Goal: Task Accomplishment & Management: Use online tool/utility

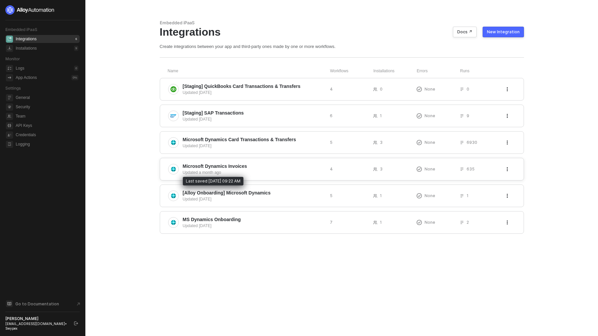
click at [229, 171] on div "Updated a month ago" at bounding box center [254, 173] width 142 height 6
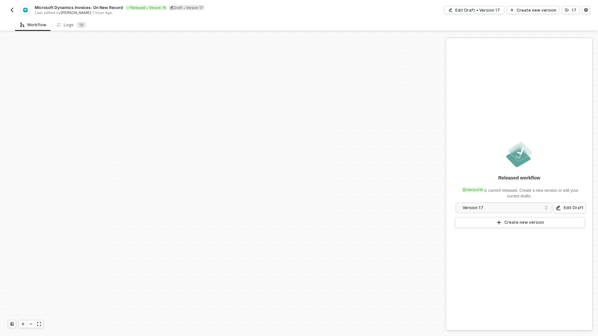
scroll to position [209, 0]
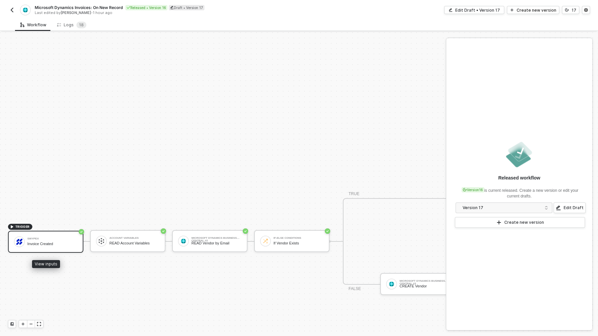
click at [54, 237] on div "Swypex Invoice Created" at bounding box center [52, 242] width 50 height 13
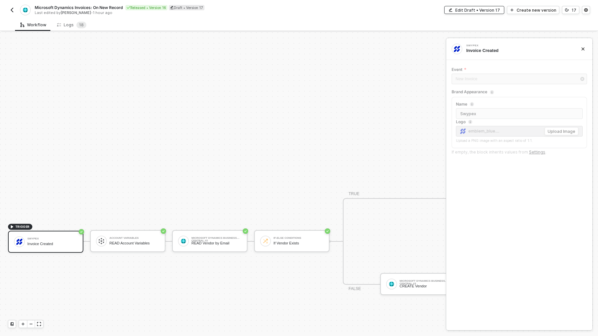
click at [473, 11] on div "Edit Draft • Version 17" at bounding box center [477, 10] width 45 height 6
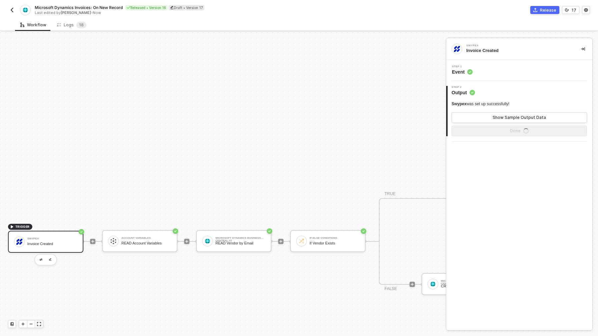
click at [494, 96] on div "Step 2 Output" at bounding box center [519, 91] width 145 height 10
click at [462, 76] on div "Step 1 Event" at bounding box center [519, 70] width 146 height 21
click at [462, 72] on span "Event" at bounding box center [462, 72] width 21 height 7
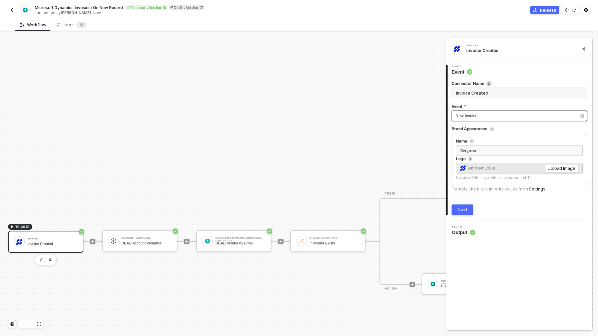
click at [477, 112] on div "New Invoice" at bounding box center [518, 116] width 135 height 11
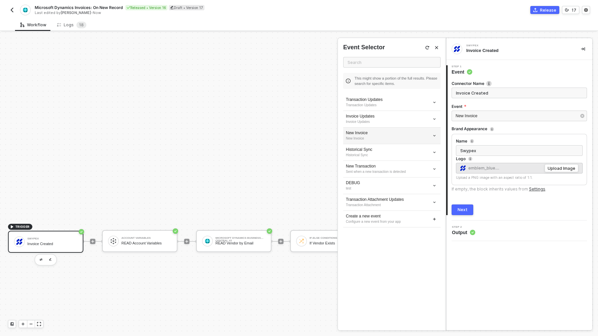
click at [375, 138] on div "New Invoice" at bounding box center [392, 138] width 92 height 5
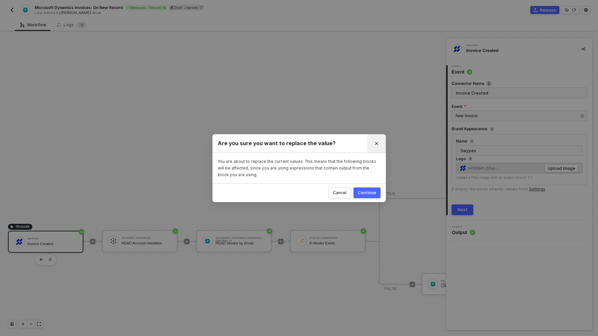
click at [378, 145] on icon "Close" at bounding box center [376, 144] width 4 height 4
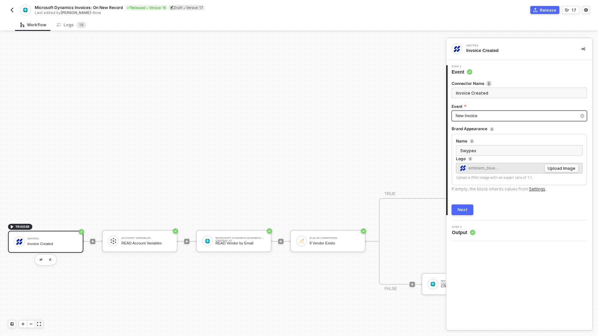
click at [489, 116] on div "New Invoice" at bounding box center [515, 116] width 121 height 6
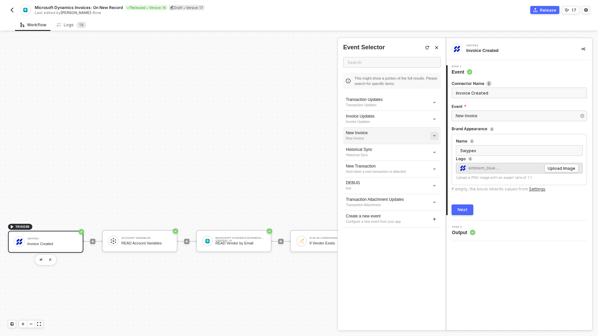
click at [435, 135] on icon "icon-arrow-down-small" at bounding box center [434, 136] width 4 height 4
click at [412, 147] on span "Edit" at bounding box center [410, 148] width 44 height 6
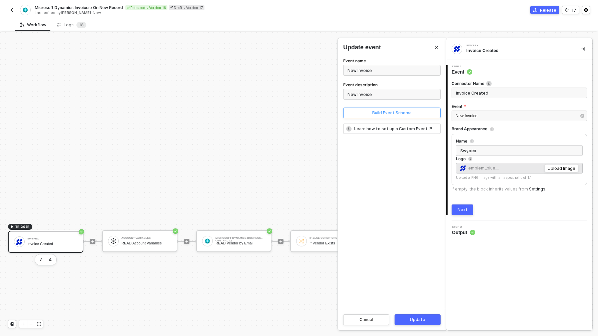
click at [393, 113] on div "Build Event Schema" at bounding box center [391, 112] width 39 height 5
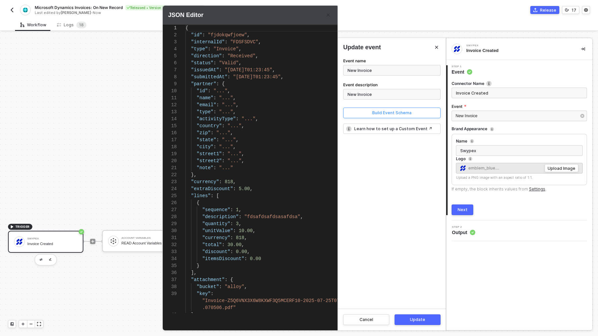
scroll to position [70, 0]
click at [245, 217] on span ""fdsafdsafdsasafdsa"" at bounding box center [272, 216] width 56 height 5
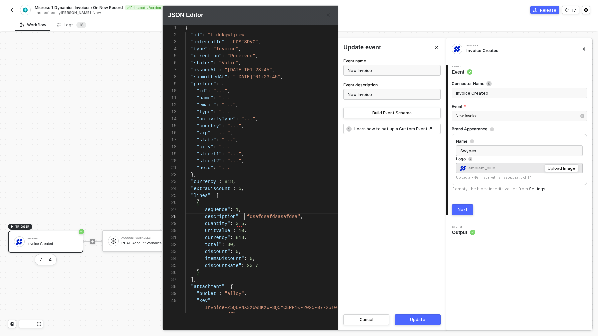
scroll to position [56, 59]
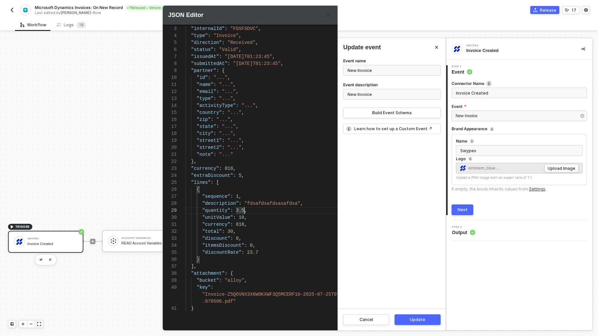
click at [278, 249] on div ""itemsDiscount" : 0 ," at bounding box center [273, 245] width 177 height 7
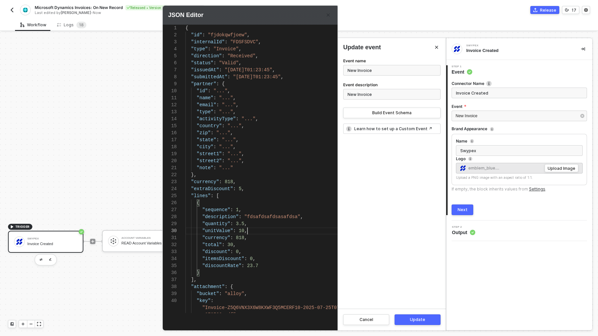
scroll to position [63, 62]
click at [379, 257] on div "Event name New Invoice Event description New Invoice Build Event Schema Learn h…" at bounding box center [392, 183] width 108 height 252
click at [418, 317] on div "Update" at bounding box center [417, 319] width 15 height 5
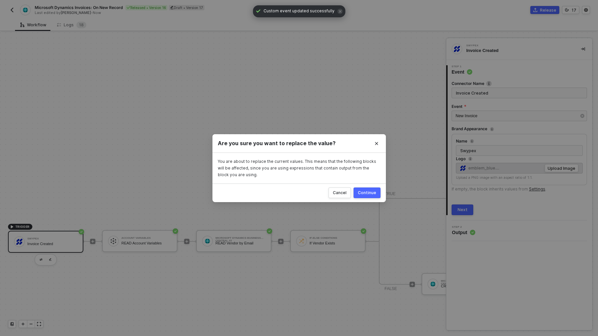
click at [369, 193] on div "Continue" at bounding box center [367, 192] width 18 height 5
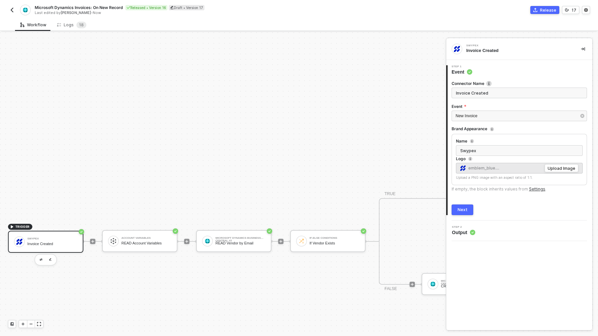
click at [466, 209] on div "Next" at bounding box center [462, 209] width 10 height 5
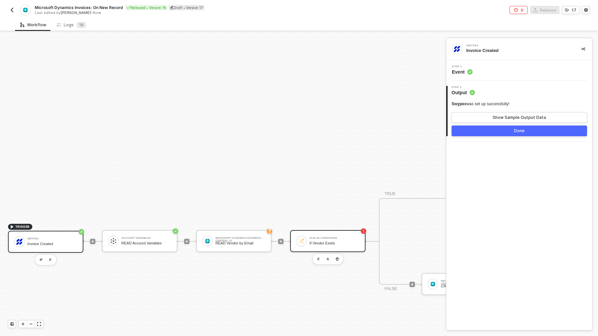
click at [332, 246] on div "If-Else Conditions If Vendor Exists" at bounding box center [334, 241] width 50 height 13
click at [505, 73] on span "Missing Required Field" at bounding box center [490, 72] width 45 height 6
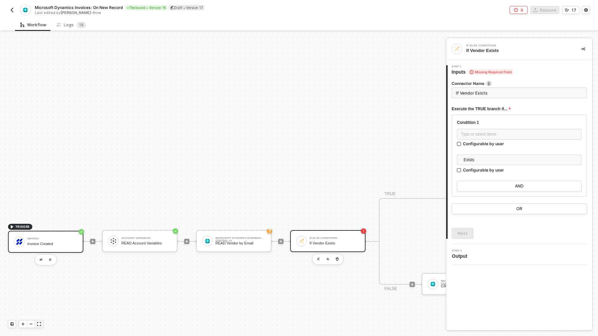
click at [39, 242] on div "Invoice Created" at bounding box center [52, 244] width 50 height 4
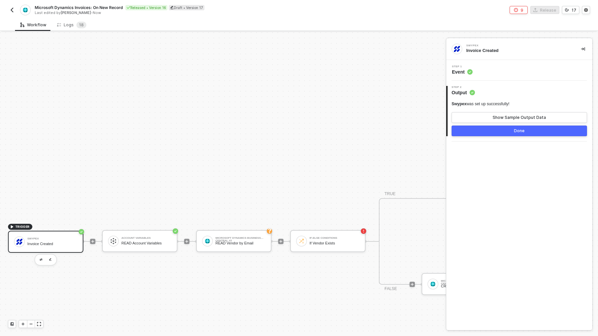
click at [466, 72] on span "Event" at bounding box center [462, 72] width 21 height 7
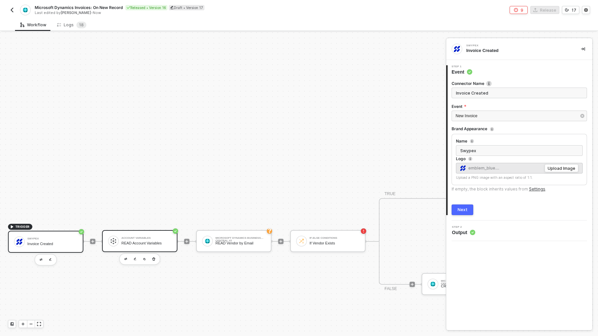
click at [136, 245] on div "READ Account Variables" at bounding box center [146, 243] width 50 height 4
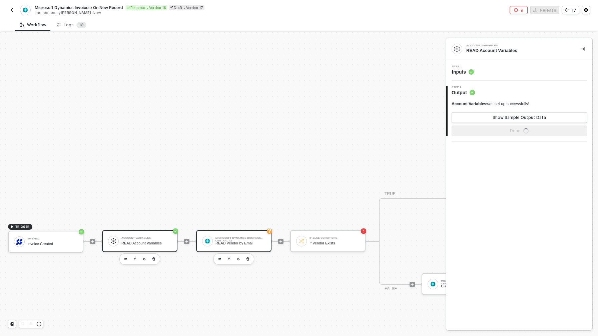
click at [242, 242] on div "READ Vendor by Email" at bounding box center [240, 243] width 50 height 4
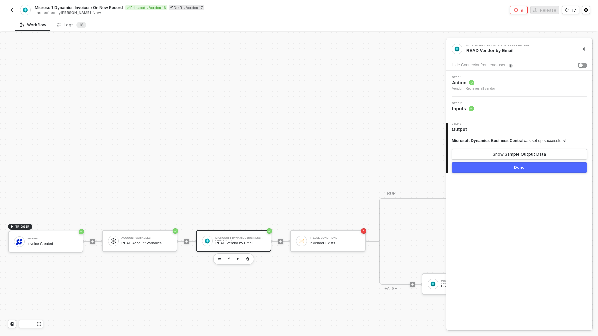
click at [468, 110] on span "Inputs" at bounding box center [463, 108] width 22 height 7
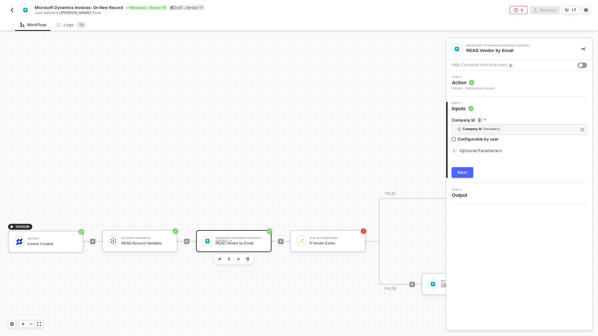
click at [454, 150] on icon "icon-arrow-right-small" at bounding box center [454, 151] width 1 height 2
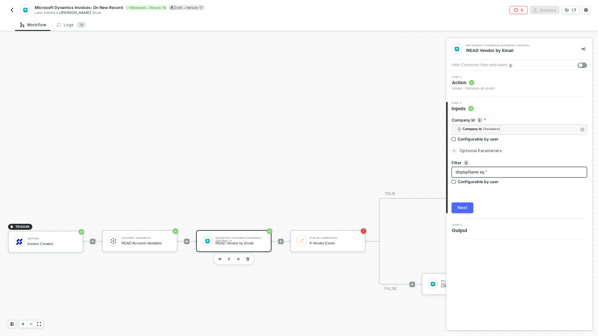
click at [491, 173] on div "displayName eq ' '" at bounding box center [518, 172] width 127 height 6
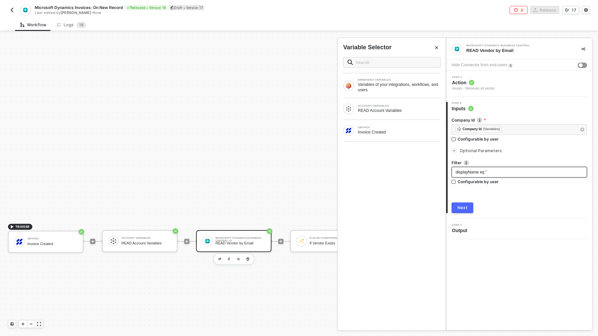
click at [486, 171] on span "displayName eq '" at bounding box center [470, 172] width 31 height 5
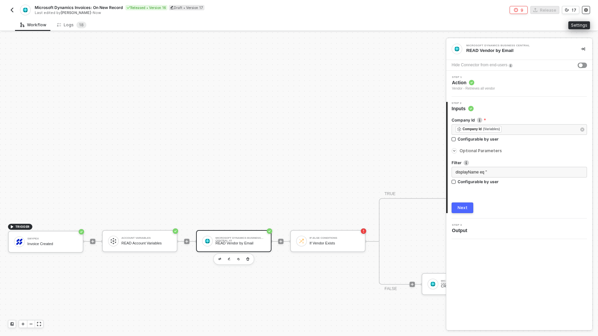
click at [586, 10] on circle "icon-settings" at bounding box center [585, 10] width 1 height 1
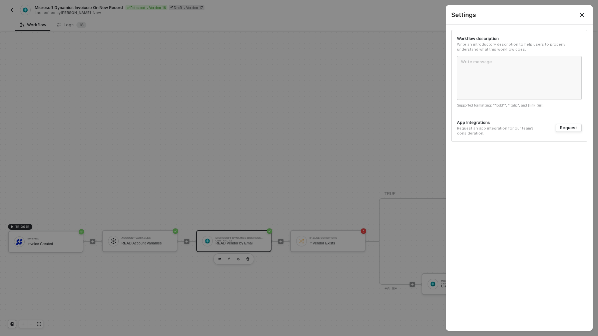
click at [370, 75] on div at bounding box center [299, 168] width 598 height 336
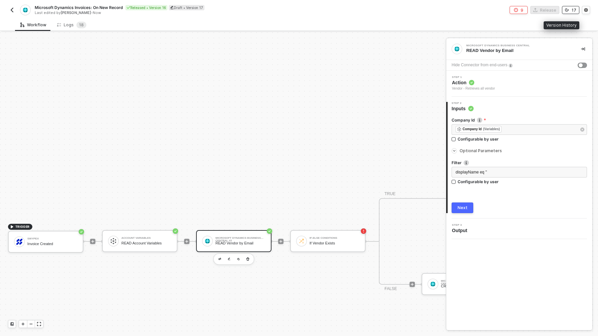
click at [566, 9] on icon "icon-versioning" at bounding box center [567, 10] width 4 height 4
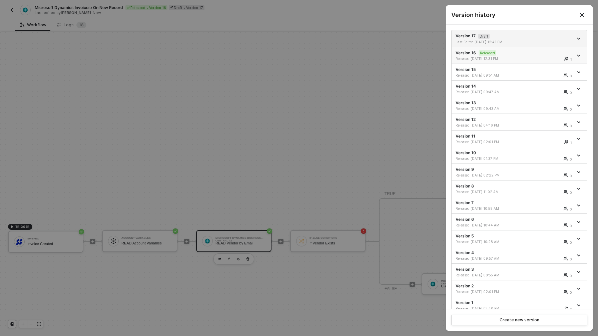
click at [577, 54] on icon "icon-arrow-down" at bounding box center [578, 55] width 3 height 3
click at [504, 58] on div "Released [DATE] 12:31 PM" at bounding box center [485, 58] width 60 height 5
click at [577, 38] on icon "icon-arrow-down" at bounding box center [578, 38] width 3 height 1
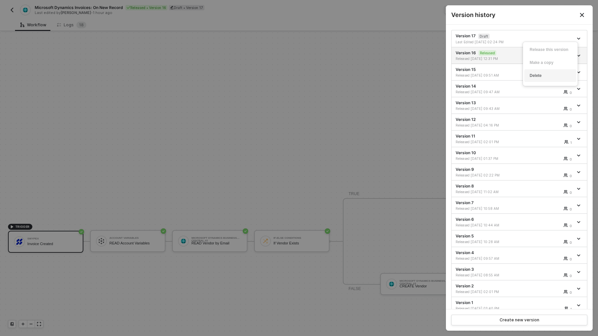
click at [543, 75] on div "Delete" at bounding box center [549, 76] width 41 height 6
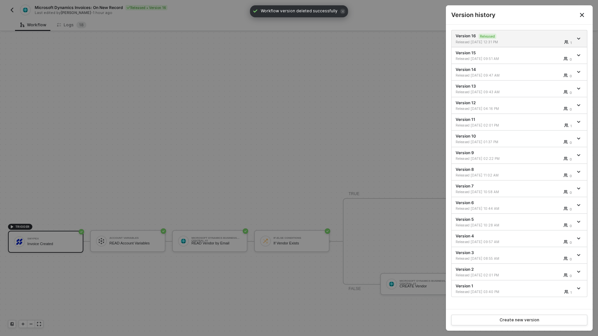
click at [317, 112] on div at bounding box center [299, 168] width 598 height 336
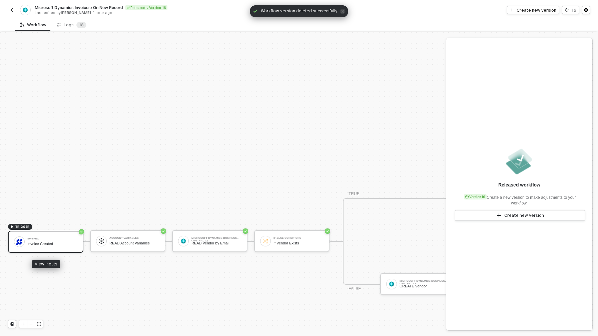
click at [39, 243] on div "Invoice Created" at bounding box center [52, 244] width 50 height 4
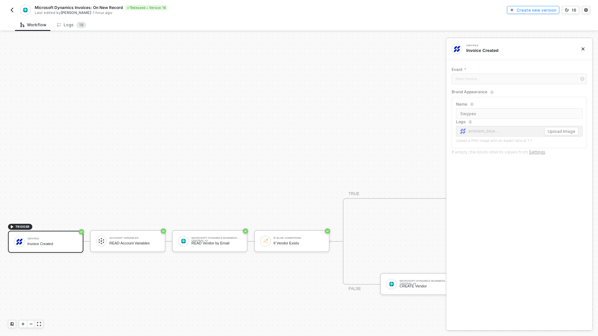
click at [547, 10] on div "Create new version" at bounding box center [536, 10] width 40 height 6
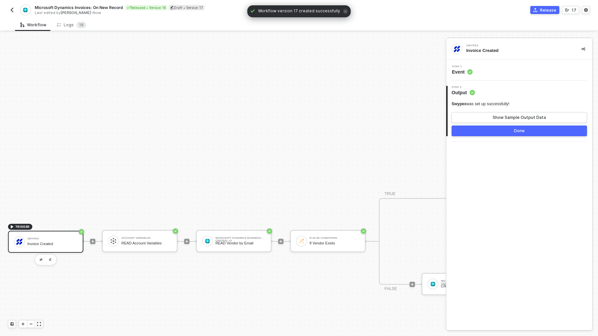
click at [463, 72] on span "Event" at bounding box center [462, 72] width 21 height 7
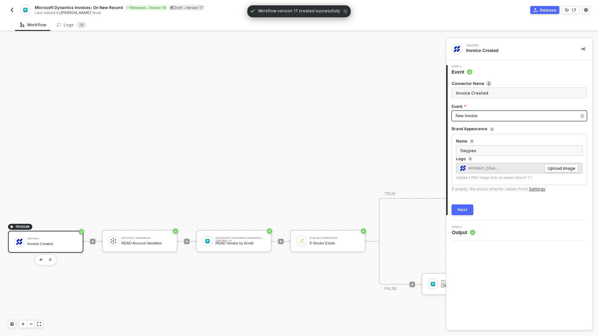
click at [480, 116] on div "New Invoice" at bounding box center [515, 116] width 121 height 6
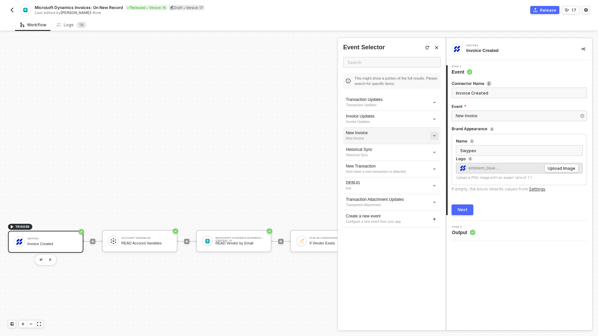
click at [434, 135] on icon "icon-arrow-down-small" at bounding box center [434, 136] width 4 height 4
click at [396, 149] on span "Edit" at bounding box center [410, 148] width 44 height 6
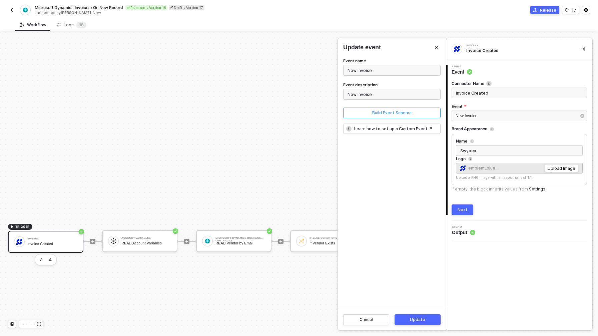
click at [396, 116] on button "Build Event Schema" at bounding box center [391, 113] width 97 height 11
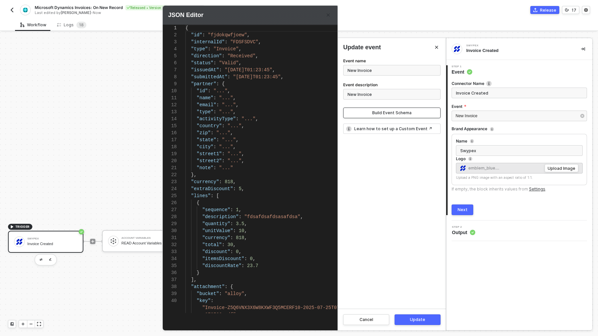
scroll to position [70, 0]
click at [422, 319] on div "Update" at bounding box center [417, 319] width 15 height 5
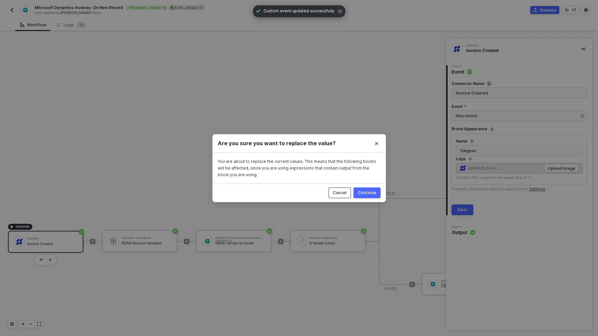
click at [337, 192] on div "Cancel" at bounding box center [340, 192] width 14 height 5
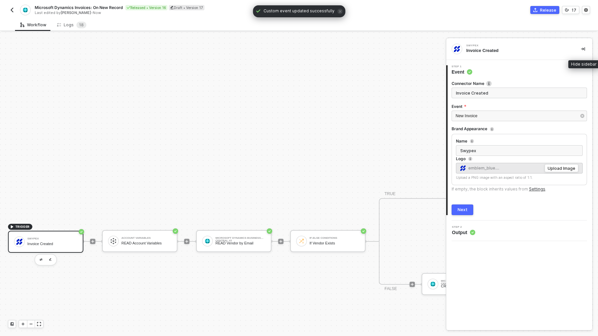
click at [583, 48] on icon "icon-collapse-right" at bounding box center [583, 49] width 4 height 4
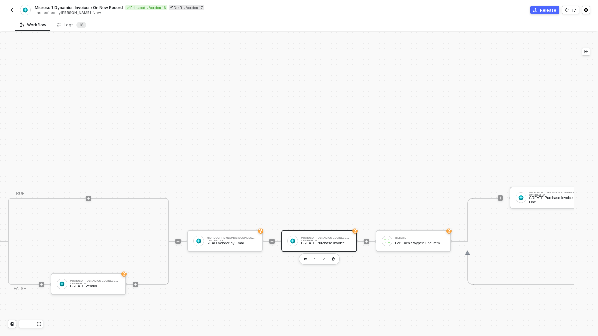
scroll to position [209, 440]
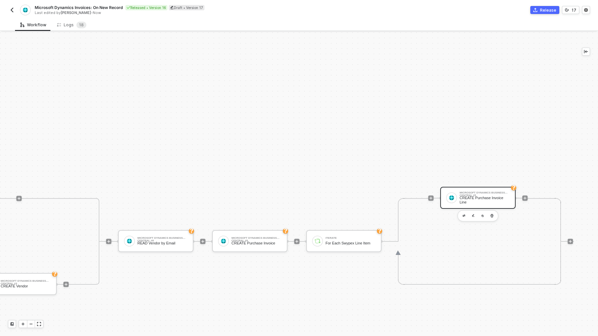
click at [464, 200] on div "CREATE Purchase Invoice Line" at bounding box center [484, 200] width 50 height 8
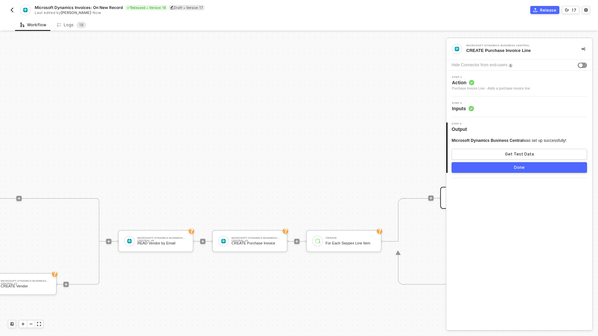
click at [477, 110] on div "Step 2 Inputs" at bounding box center [520, 107] width 144 height 10
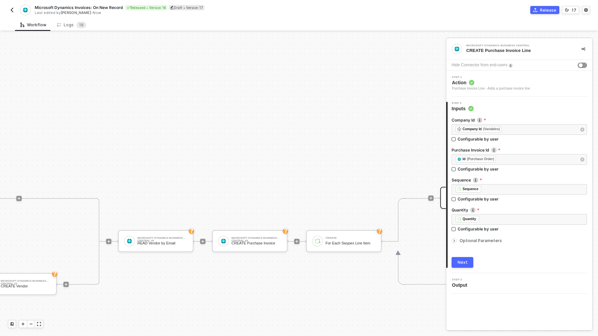
click at [486, 241] on span "Optional Parameters" at bounding box center [480, 240] width 42 height 5
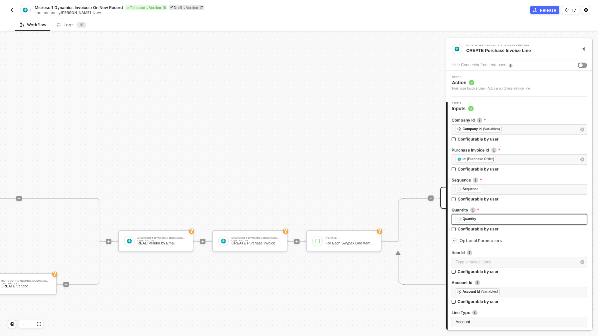
click at [467, 221] on div "Quantity" at bounding box center [469, 219] width 14 height 6
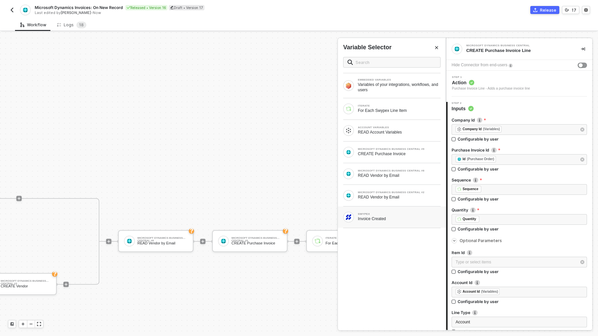
click at [408, 217] on div "Invoice Created" at bounding box center [399, 218] width 83 height 5
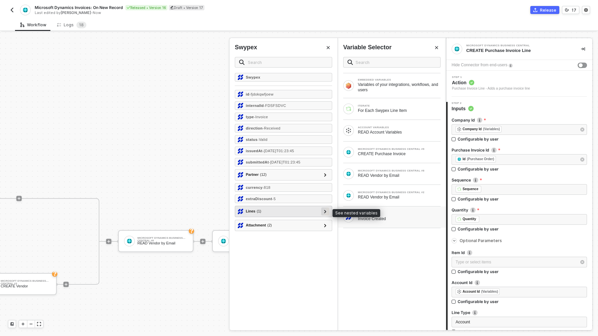
click at [324, 209] on div at bounding box center [324, 211] width 3 height 7
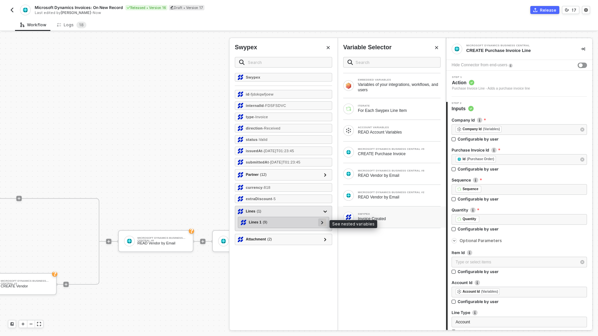
click at [322, 224] on icon at bounding box center [322, 222] width 2 height 3
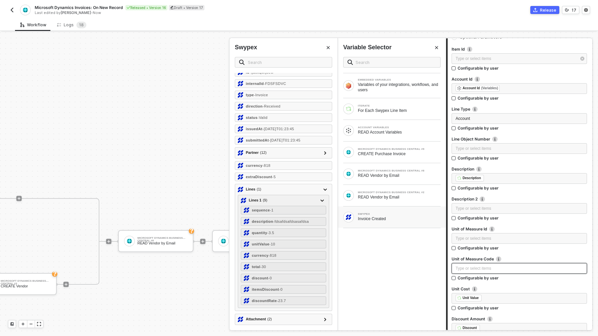
scroll to position [221, 0]
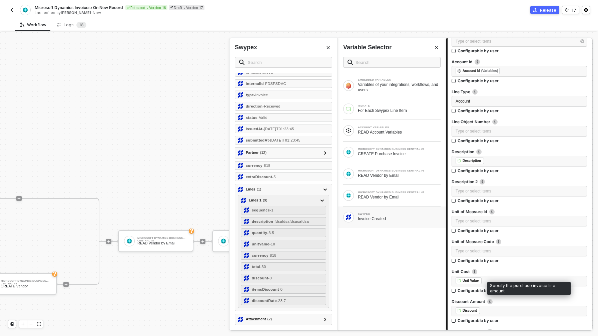
click at [481, 303] on label "Discount Amount Specify the purchase invoice line amount" at bounding box center [518, 302] width 135 height 6
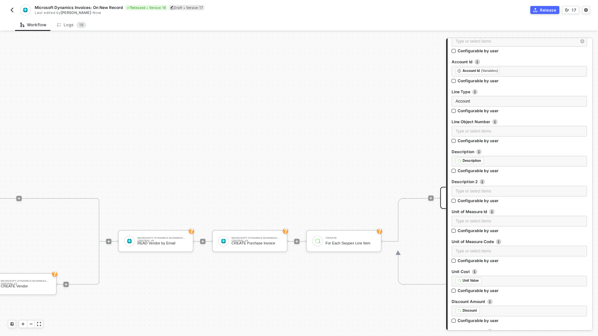
click at [489, 301] on img at bounding box center [489, 301] width 5 height 5
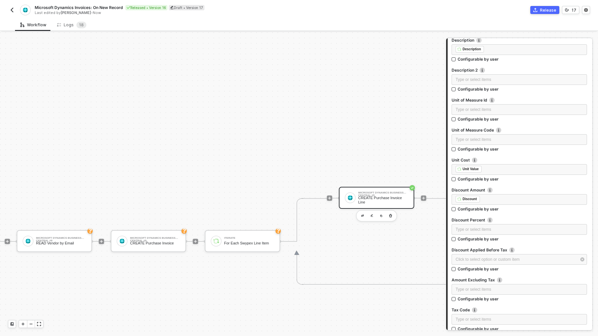
scroll to position [357, 0]
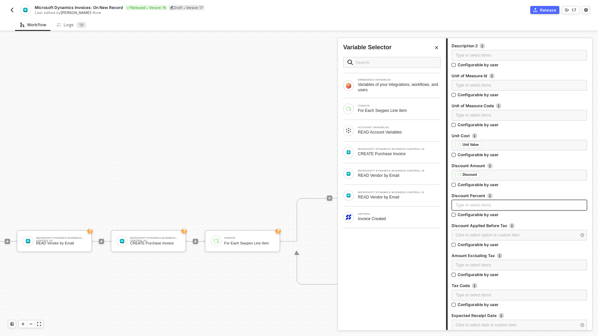
click at [486, 206] on div "Type or select items ﻿" at bounding box center [518, 205] width 127 height 6
click at [400, 218] on div "Invoice Created" at bounding box center [399, 218] width 83 height 5
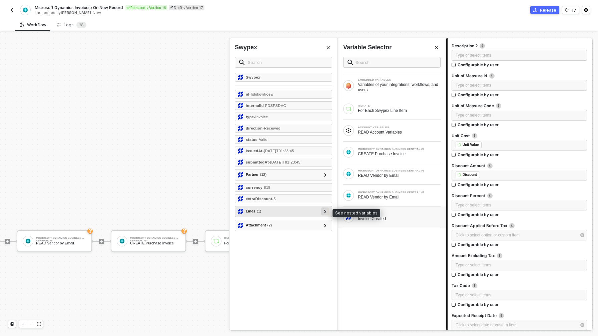
click at [326, 212] on icon at bounding box center [325, 211] width 2 height 3
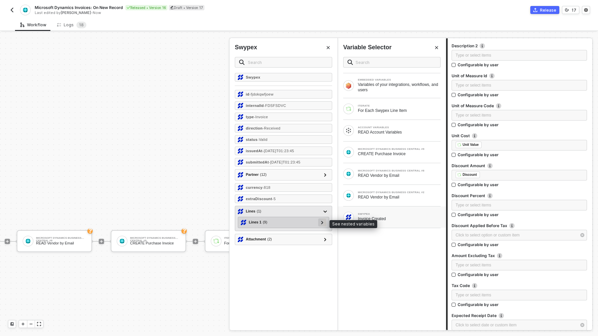
click at [321, 222] on icon at bounding box center [322, 222] width 2 height 3
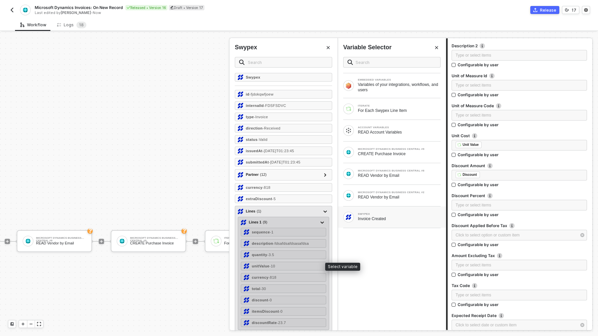
scroll to position [6, 0]
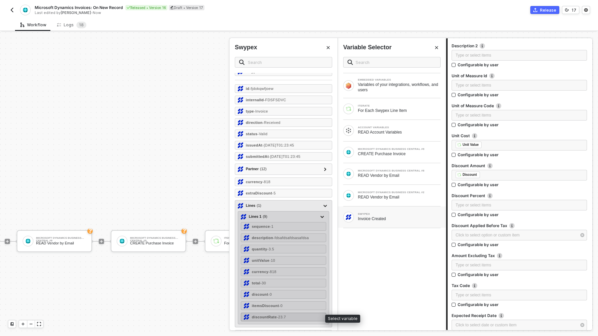
click at [291, 317] on div "discountRate - 23.7" at bounding box center [283, 317] width 85 height 9
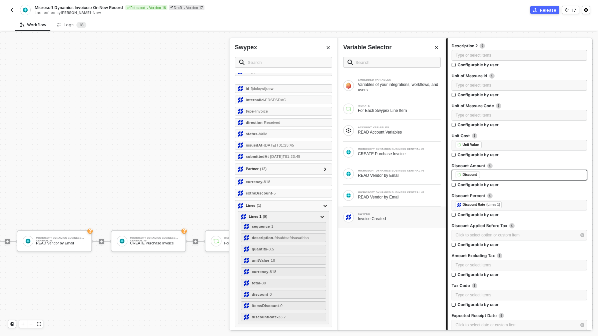
click at [485, 177] on div "﻿ ﻿ Discount ﻿" at bounding box center [518, 175] width 127 height 7
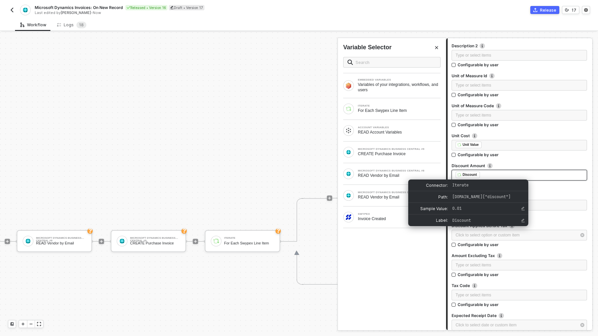
click at [467, 176] on div "Discount" at bounding box center [469, 175] width 14 height 6
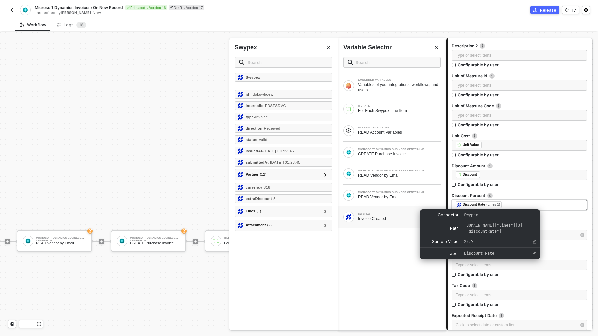
click at [500, 206] on div "(Lines 1)" at bounding box center [493, 204] width 14 height 5
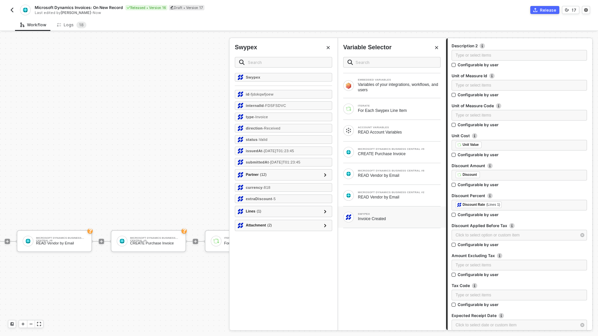
click at [326, 47] on button "Close" at bounding box center [328, 48] width 8 height 8
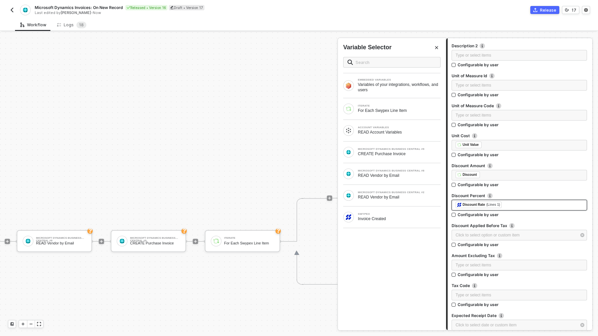
click at [515, 204] on div "﻿ ﻿ Discount Rate (Lines 1) ﻿" at bounding box center [518, 205] width 127 height 7
click at [417, 107] on div "ITERATE" at bounding box center [399, 106] width 83 height 3
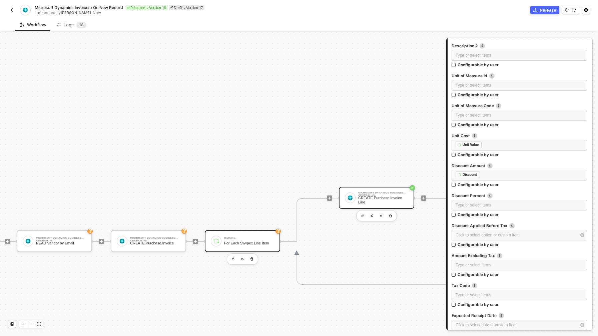
click at [239, 238] on div "Iterate" at bounding box center [249, 238] width 50 height 3
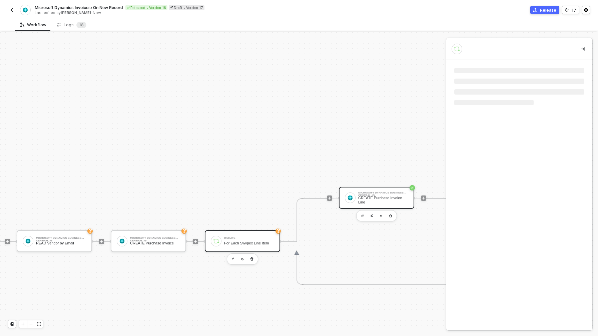
scroll to position [0, 0]
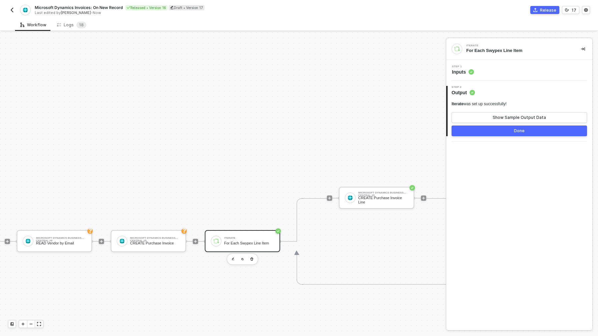
click at [504, 99] on div "Iterate was set up successfully! Show Sample Output Data Done" at bounding box center [518, 116] width 135 height 40
click at [472, 93] on icon at bounding box center [472, 92] width 2 height 1
click at [458, 88] on span "Step 2" at bounding box center [462, 87] width 23 height 3
click at [233, 257] on button "button" at bounding box center [233, 259] width 8 height 8
click at [499, 97] on div "Iterate was set up successfully! Show Sample Output Data Done" at bounding box center [518, 116] width 135 height 40
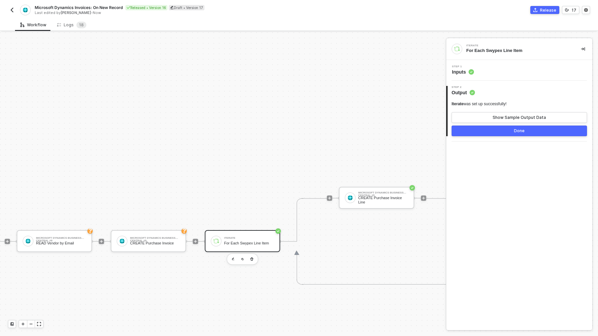
click at [465, 91] on span "Output" at bounding box center [462, 92] width 23 height 7
click at [463, 68] on span "Step 1" at bounding box center [463, 66] width 22 height 3
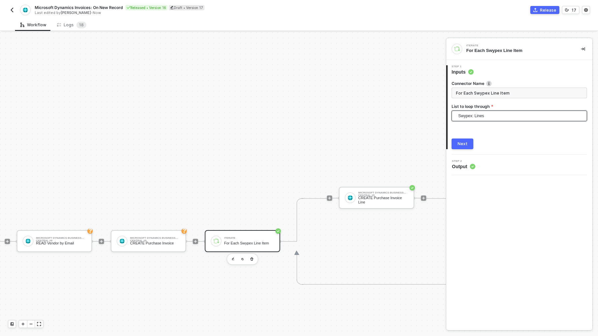
click at [493, 118] on span "Swypex: Lines" at bounding box center [520, 116] width 125 height 10
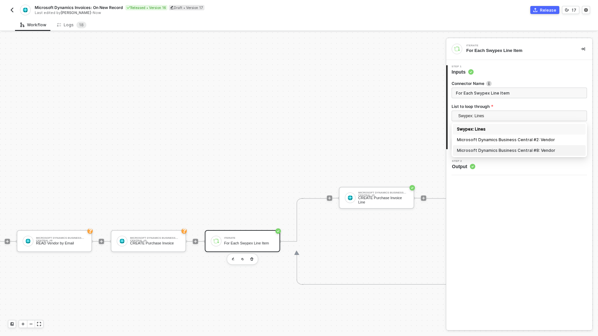
drag, startPoint x: 546, startPoint y: 228, endPoint x: 495, endPoint y: 173, distance: 74.7
click at [546, 228] on div "Iterate For Each Swypex Line Item 1 Step 1 Inputs Connector Name For Each Swype…" at bounding box center [519, 184] width 146 height 292
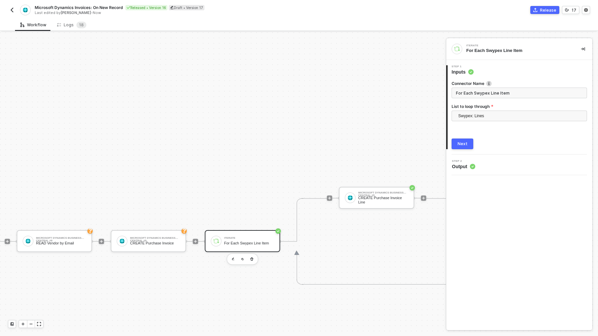
click at [471, 143] on button "Next" at bounding box center [462, 144] width 22 height 11
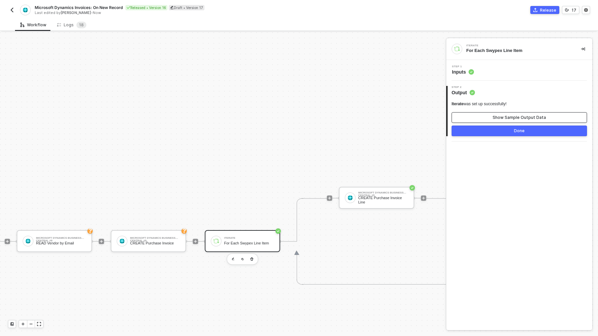
click at [507, 120] on button "Show Sample Output Data" at bounding box center [518, 117] width 135 height 11
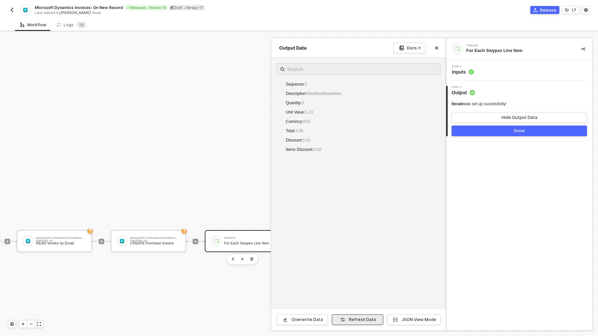
click at [368, 317] on button "Refresh Data" at bounding box center [357, 320] width 51 height 11
click at [434, 48] on button "Close" at bounding box center [436, 48] width 8 height 8
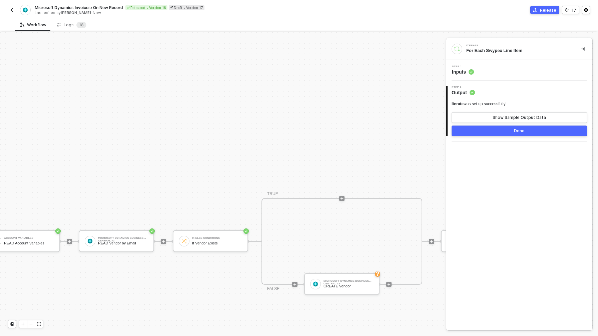
scroll to position [209, 0]
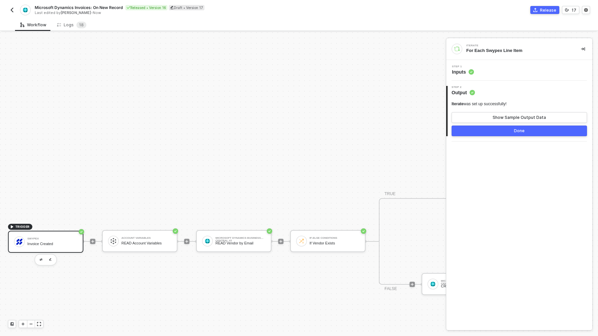
click at [55, 242] on div "Invoice Created" at bounding box center [52, 244] width 50 height 4
click at [503, 118] on div "Show Sample Output Data" at bounding box center [518, 117] width 53 height 5
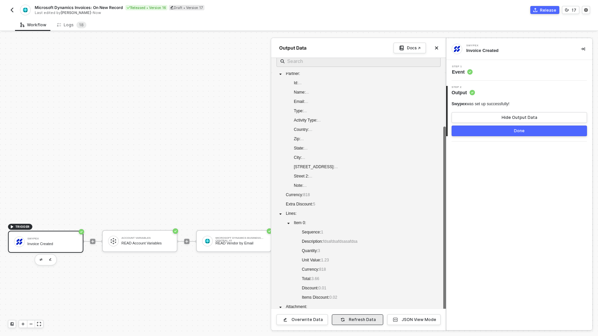
scroll to position [11, 0]
click at [345, 320] on icon "button" at bounding box center [342, 320] width 4 height 4
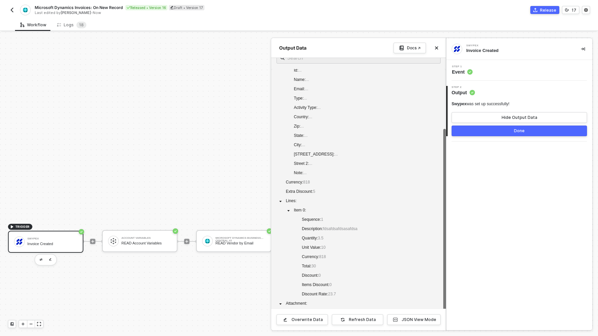
scroll to position [28, 0]
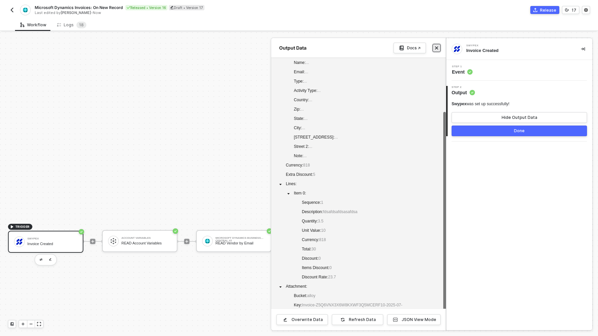
click at [435, 47] on icon "icon-close" at bounding box center [436, 48] width 3 height 3
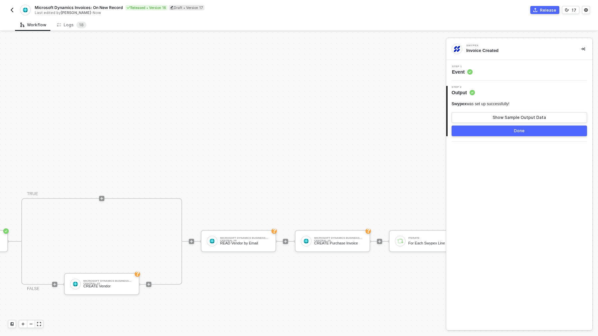
scroll to position [209, 480]
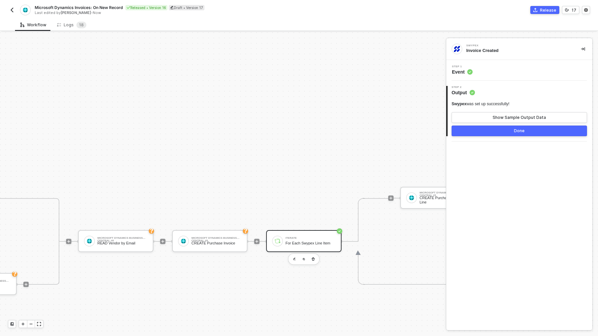
click at [305, 240] on div "Iterate For Each Swypex Line Item" at bounding box center [310, 241] width 50 height 13
click at [469, 118] on button "Show Sample Output Data" at bounding box center [518, 117] width 135 height 11
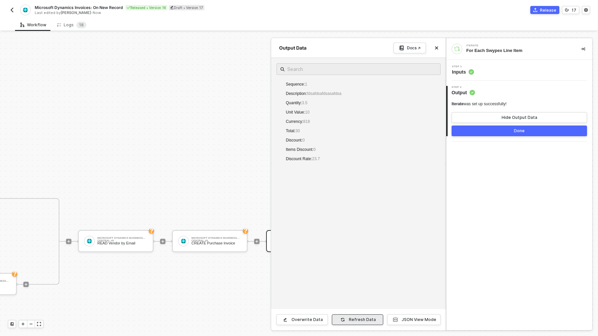
click at [352, 319] on div "Refresh Data" at bounding box center [362, 319] width 27 height 5
click at [436, 48] on icon "icon-close" at bounding box center [436, 48] width 4 height 4
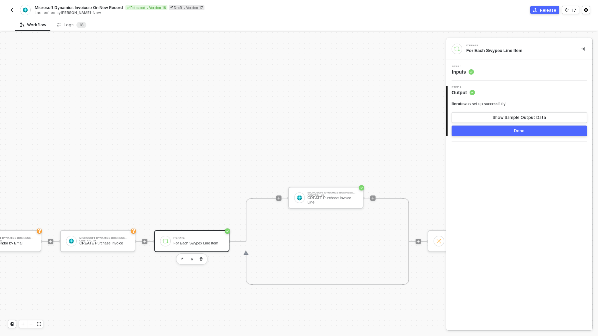
scroll to position [209, 637]
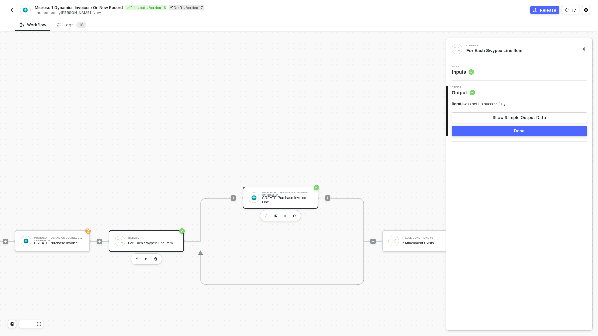
click at [291, 201] on div "CREATE Purchase Invoice Line" at bounding box center [287, 200] width 50 height 8
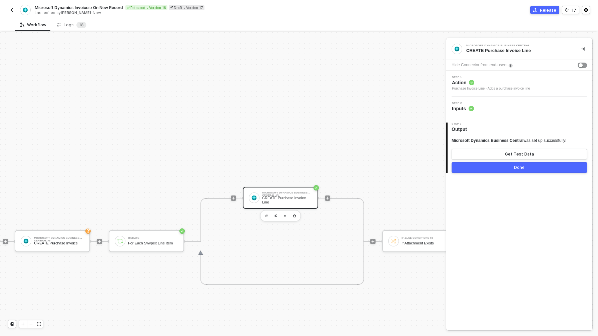
click at [479, 113] on div "Step 2 Inputs" at bounding box center [519, 107] width 146 height 21
click at [473, 108] on circle at bounding box center [470, 108] width 5 height 5
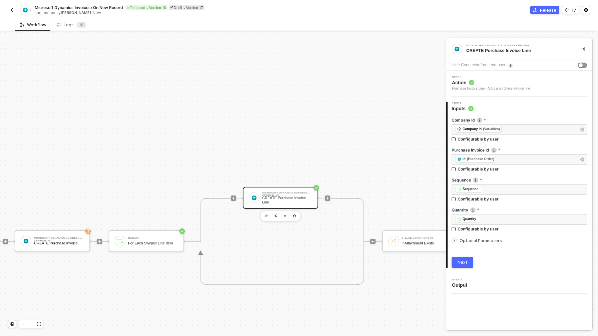
click at [453, 241] on icon "icon-arrow-right-small" at bounding box center [454, 241] width 4 height 4
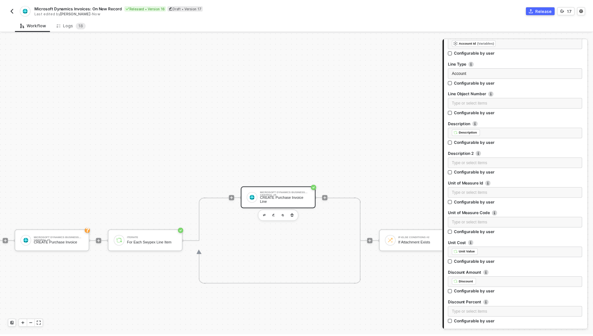
scroll to position [289, 0]
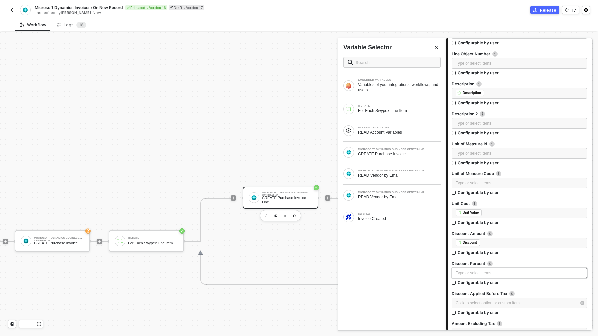
click at [485, 275] on div "Type or select items ﻿" at bounding box center [518, 273] width 127 height 6
click at [493, 245] on div "﻿ ﻿ Discount ﻿" at bounding box center [518, 243] width 127 height 7
click at [468, 274] on div "Type or select items ﻿" at bounding box center [518, 273] width 127 height 6
click at [407, 114] on div "ITERATE For Each Swypex Line Item" at bounding box center [391, 109] width 97 height 11
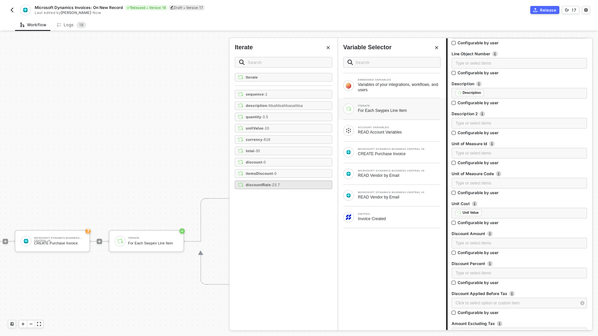
click at [286, 185] on div "discountRate - 23.7" at bounding box center [283, 185] width 97 height 9
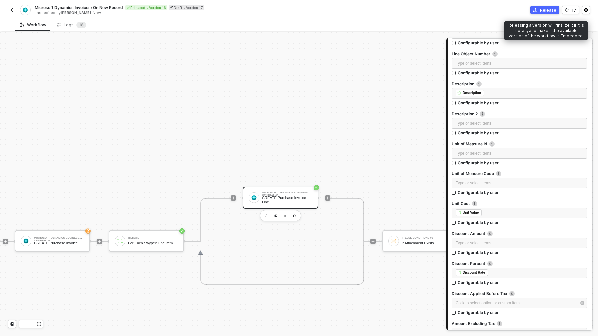
click at [546, 9] on div "Release" at bounding box center [548, 10] width 16 height 6
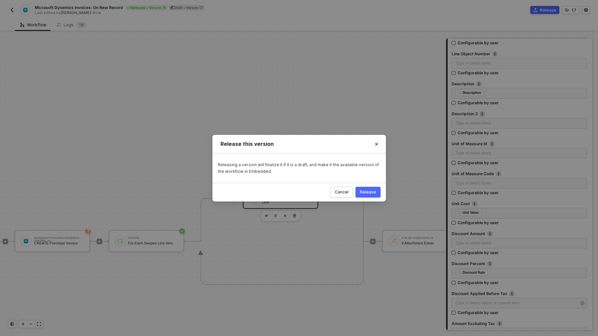
click at [371, 189] on button "Release" at bounding box center [367, 192] width 25 height 11
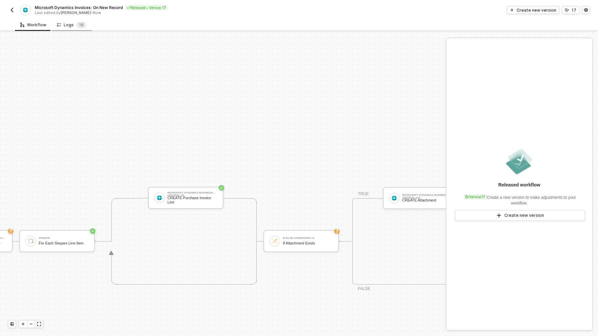
click at [71, 28] on div "Logs 1 8" at bounding box center [71, 25] width 29 height 7
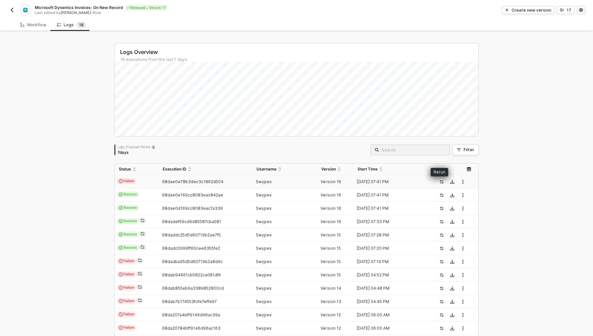
click at [440, 182] on icon "icon-success-page" at bounding box center [441, 181] width 3 height 3
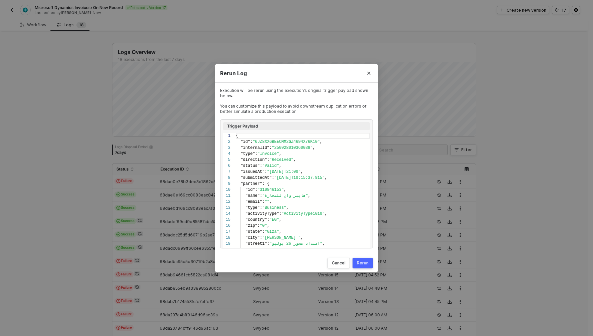
scroll to position [60, 0]
click at [362, 265] on div "Rerun" at bounding box center [363, 262] width 12 height 5
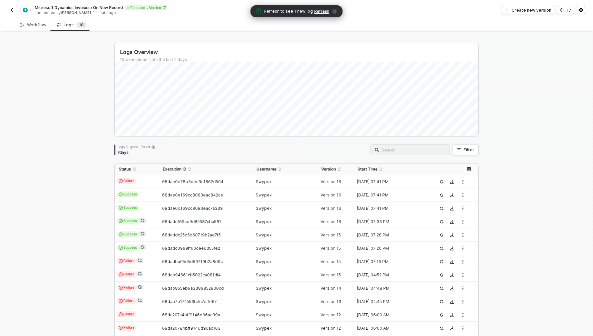
click at [317, 10] on span "Refresh" at bounding box center [321, 11] width 15 height 5
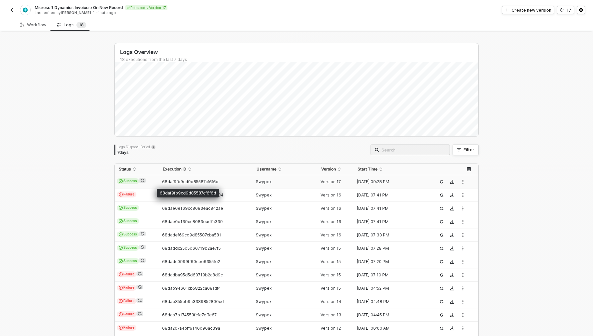
click at [194, 180] on span "68daf9fb9cd9d85587cf6f6d" at bounding box center [190, 181] width 56 height 5
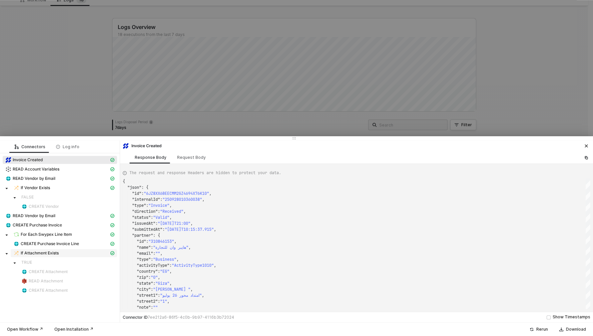
scroll to position [27, 0]
click at [72, 244] on span "CREATE Purchase Invoice Line" at bounding box center [50, 243] width 58 height 5
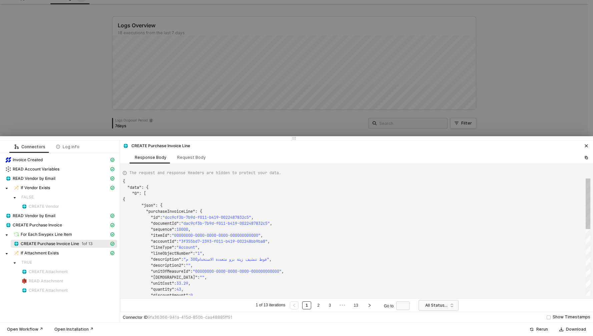
scroll to position [60, 0]
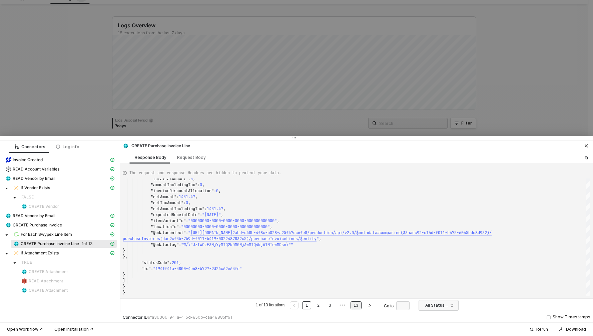
click at [361, 305] on li "13" at bounding box center [355, 306] width 11 height 8
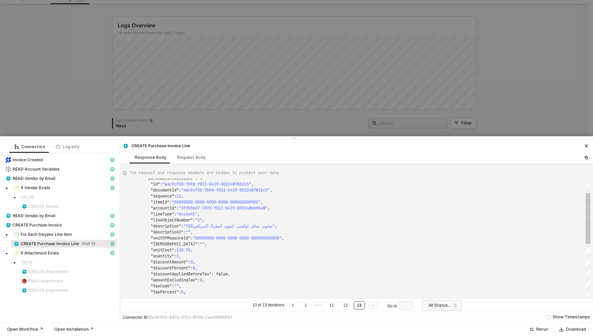
click at [185, 264] on span ""discountAmount"" at bounding box center [169, 262] width 37 height 5
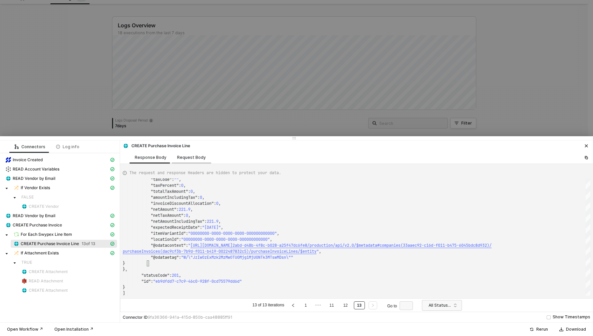
click at [189, 156] on div "Request Body" at bounding box center [191, 157] width 29 height 5
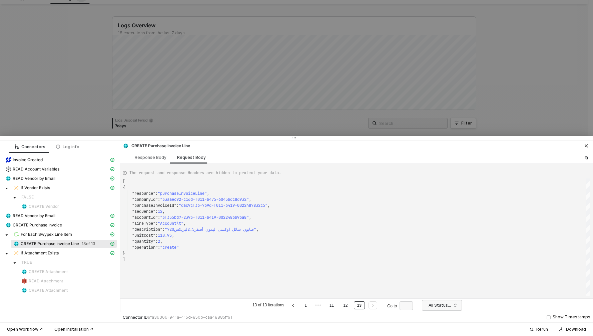
scroll to position [60, 0]
click at [145, 224] on span ""lineType"" at bounding box center [143, 223] width 23 height 5
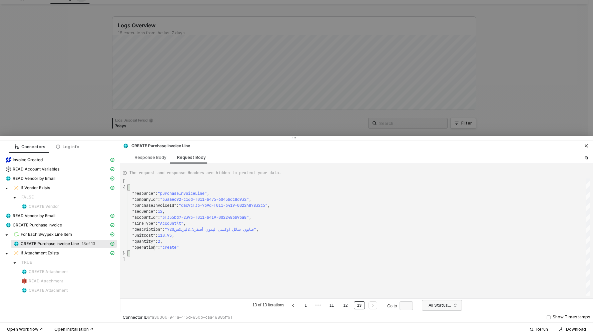
click at [155, 248] on span ""operation"" at bounding box center [145, 247] width 26 height 5
click at [149, 157] on div "Response Body" at bounding box center [151, 157] width 32 height 5
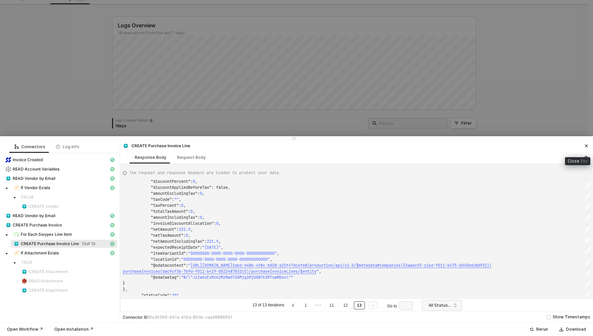
click at [588, 144] on button "button" at bounding box center [586, 146] width 8 height 8
